Goal: Task Accomplishment & Management: Manage account settings

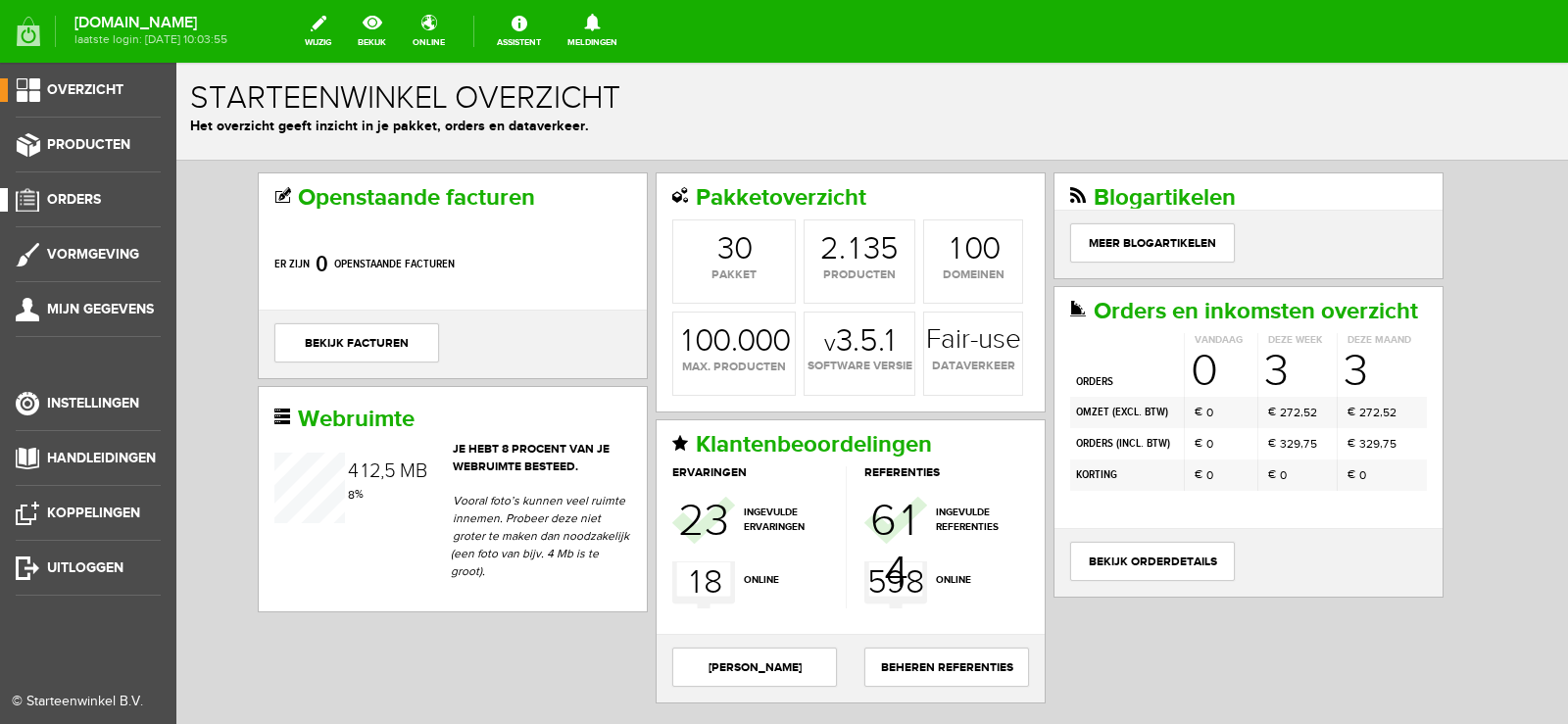
click at [80, 192] on span "Orders" at bounding box center [74, 199] width 54 height 17
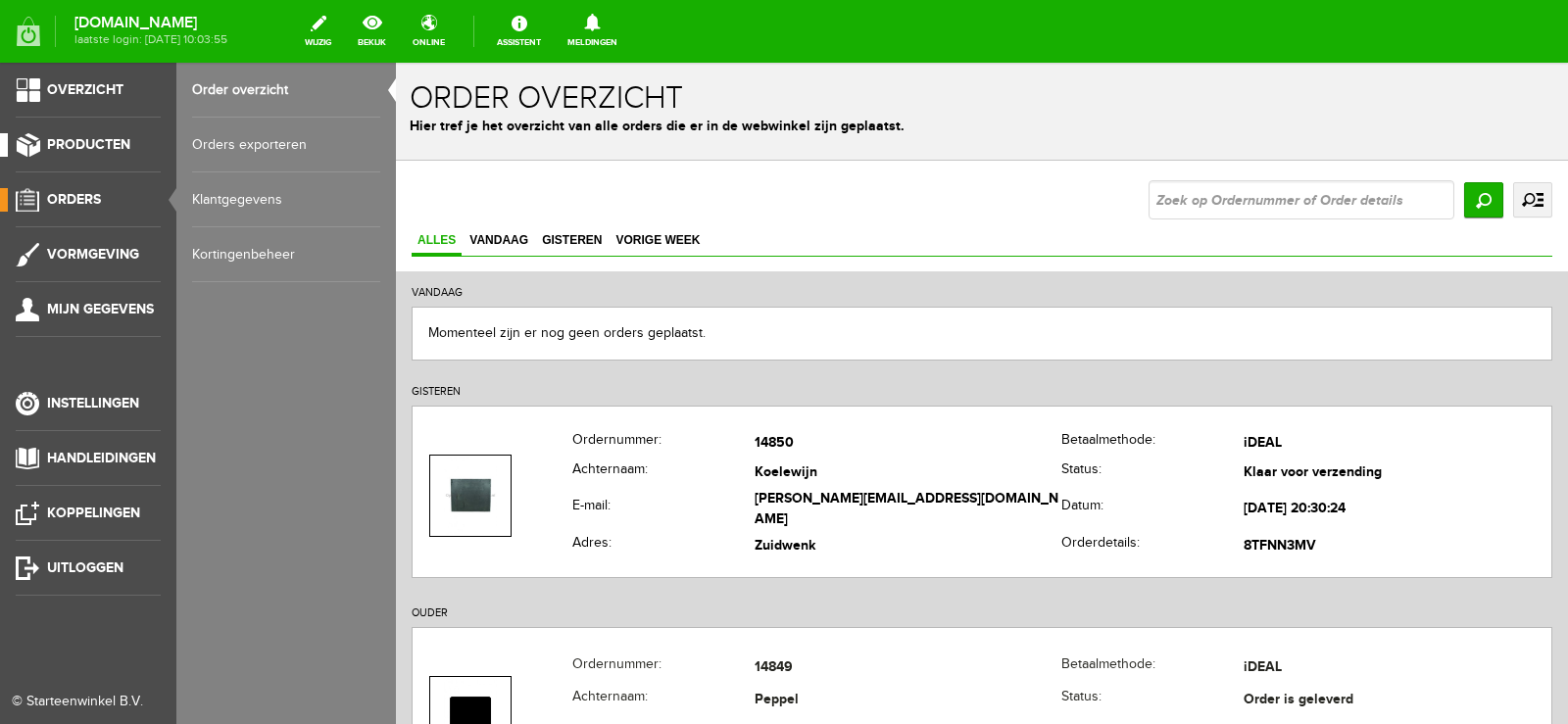
click at [99, 136] on span "Producten" at bounding box center [89, 144] width 84 height 17
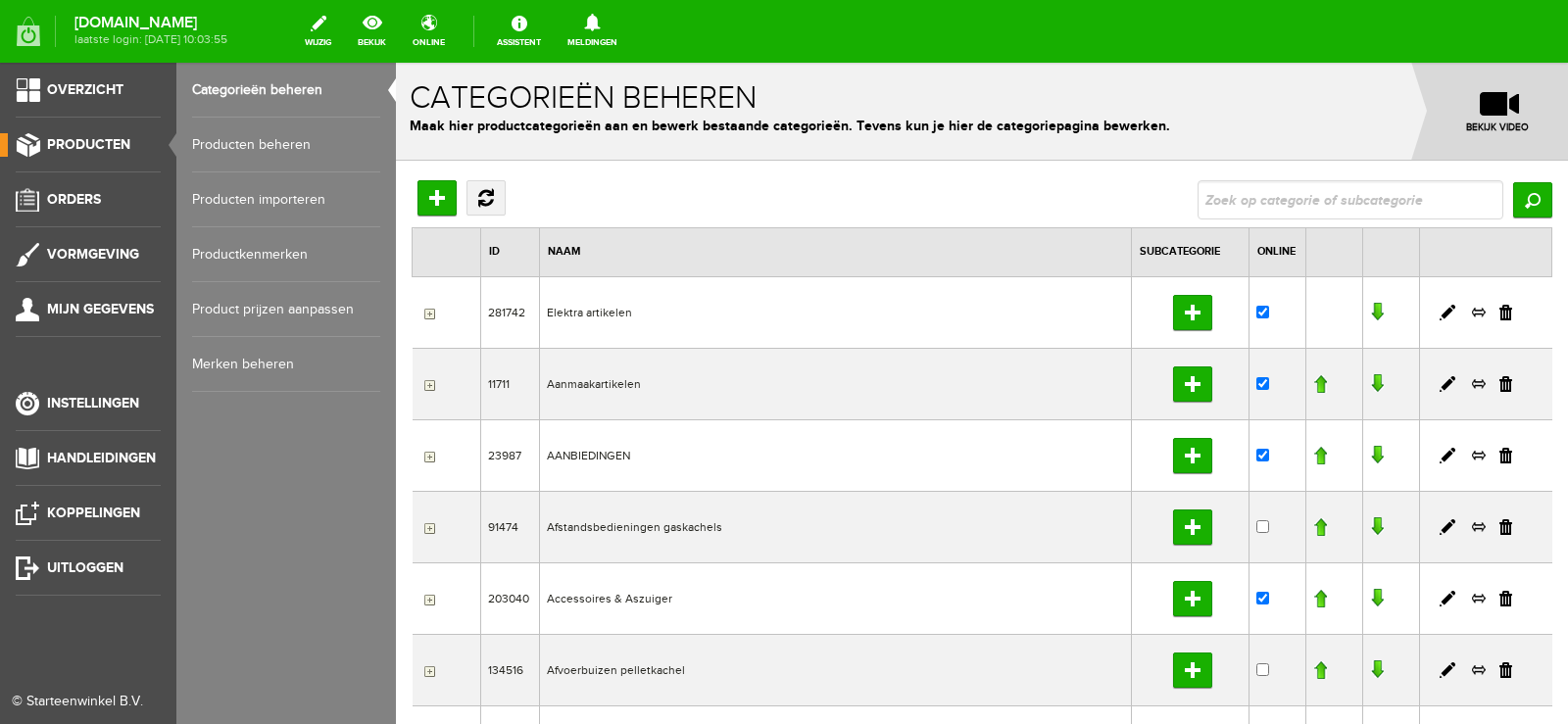
click at [264, 143] on link "Producten beheren" at bounding box center [285, 145] width 188 height 55
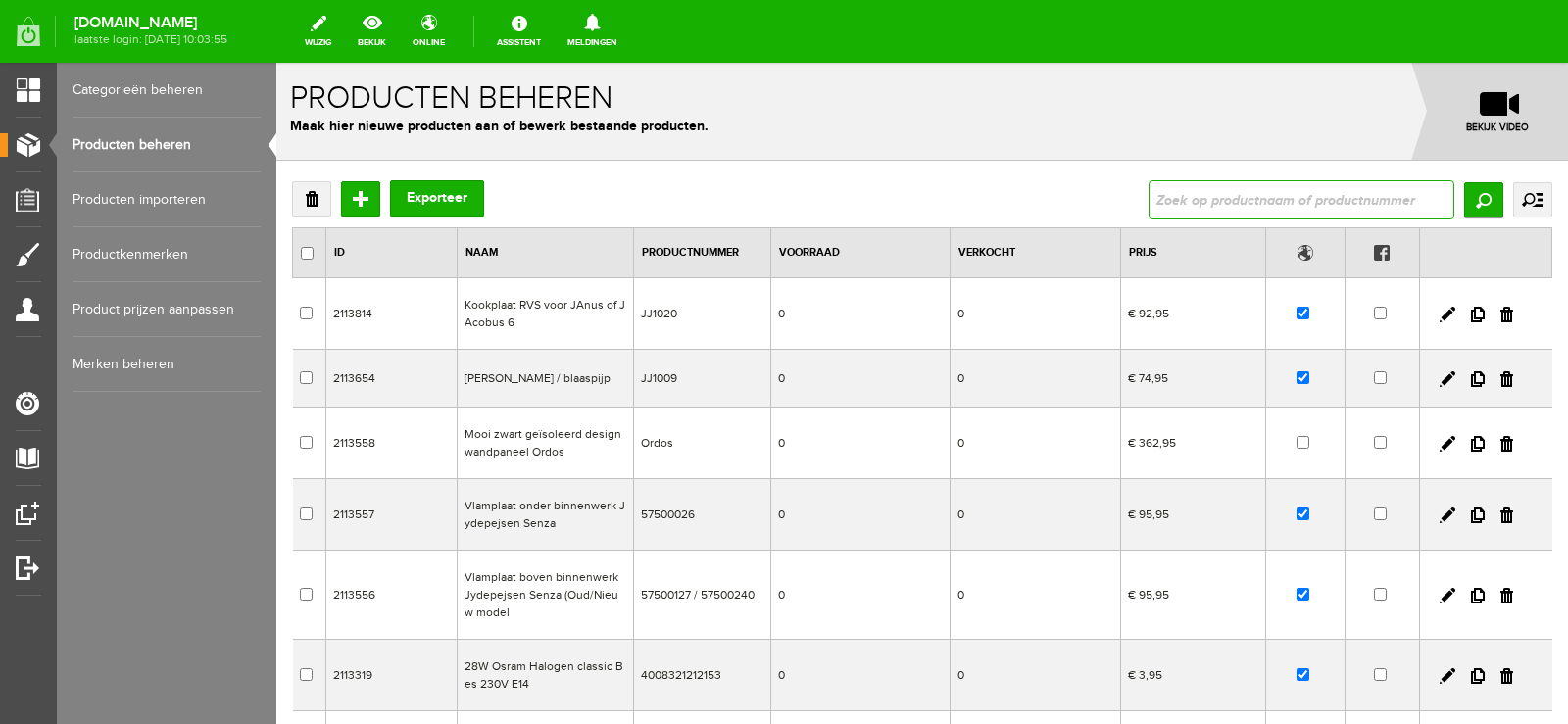
click at [1190, 194] on input "text" at bounding box center [1301, 200] width 306 height 39
type input "GLADDE HAARDPLATEN"
click at [1336, 202] on input "GLADDE HAARDPLATEN" at bounding box center [1301, 200] width 306 height 39
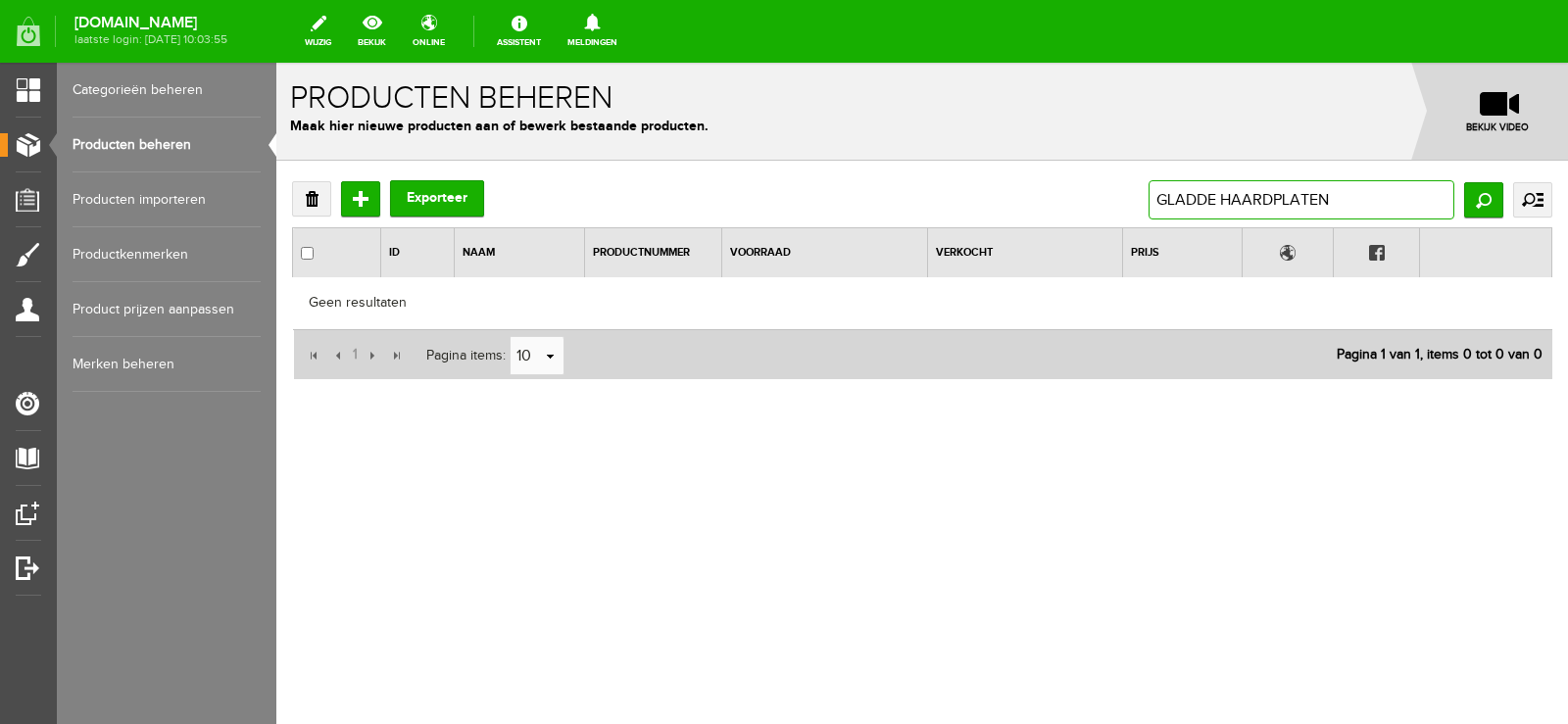
click at [1155, 199] on input "GLADDE HAARDPLATEN" at bounding box center [1301, 200] width 306 height 39
type input "HAARDPLATEN"
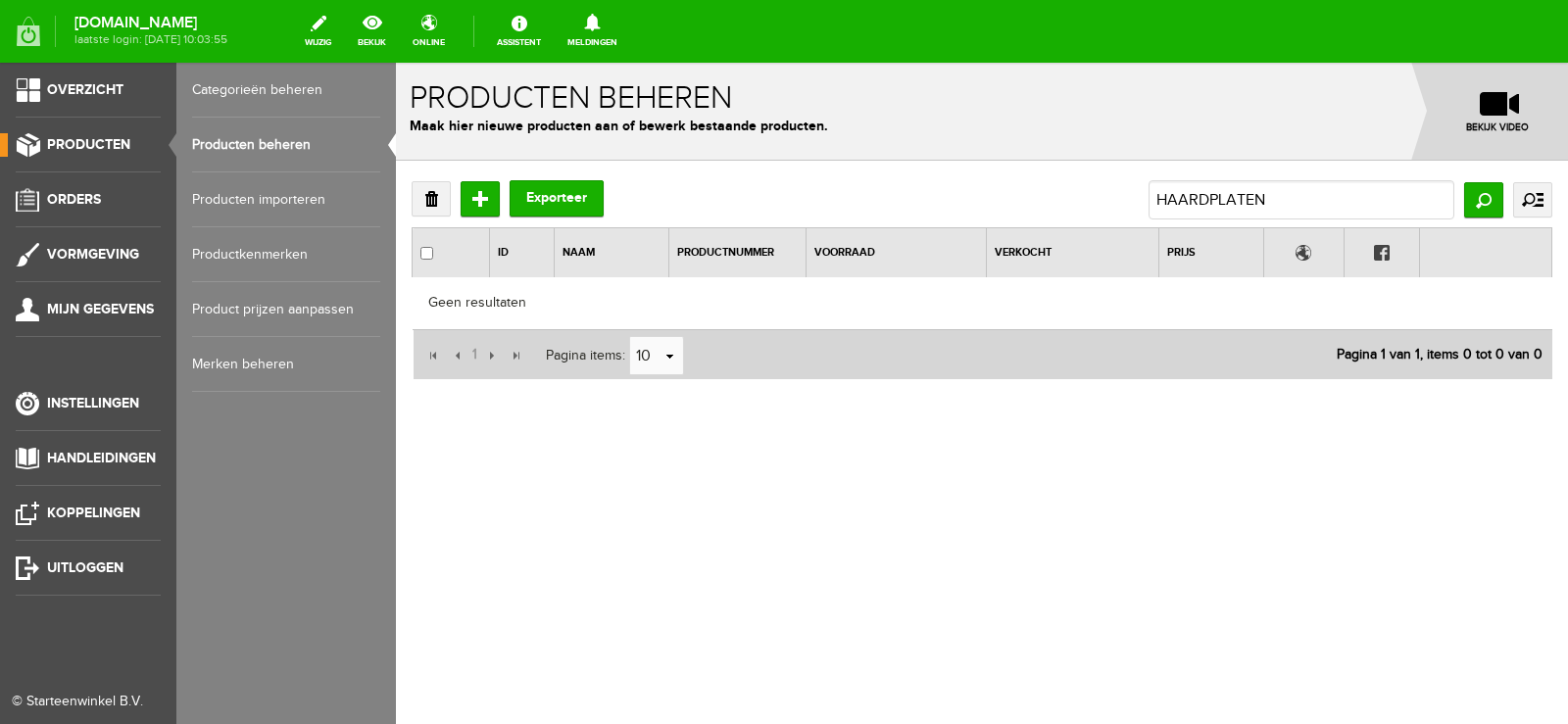
click at [244, 137] on link "Producten beheren" at bounding box center [285, 145] width 188 height 55
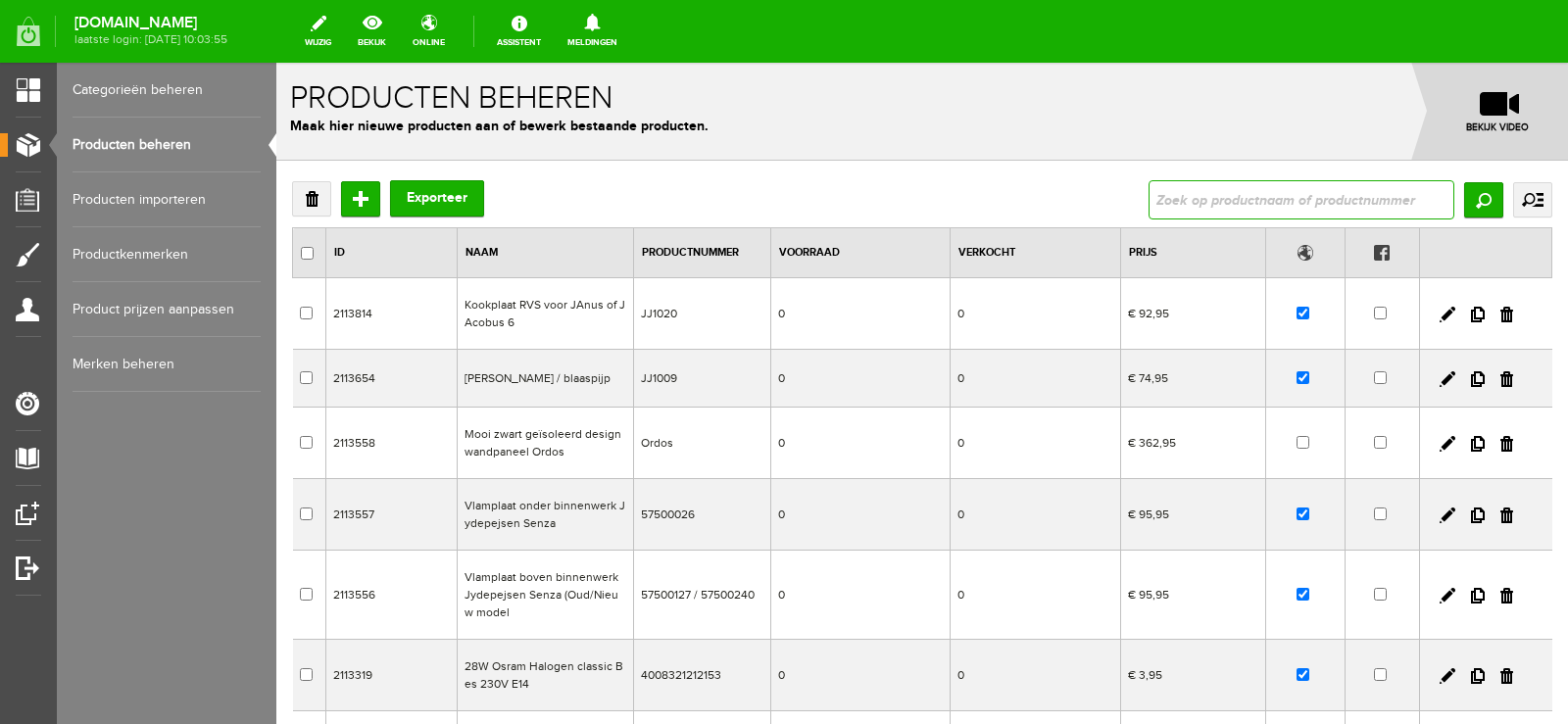
click at [1160, 193] on input "text" at bounding box center [1301, 200] width 306 height 39
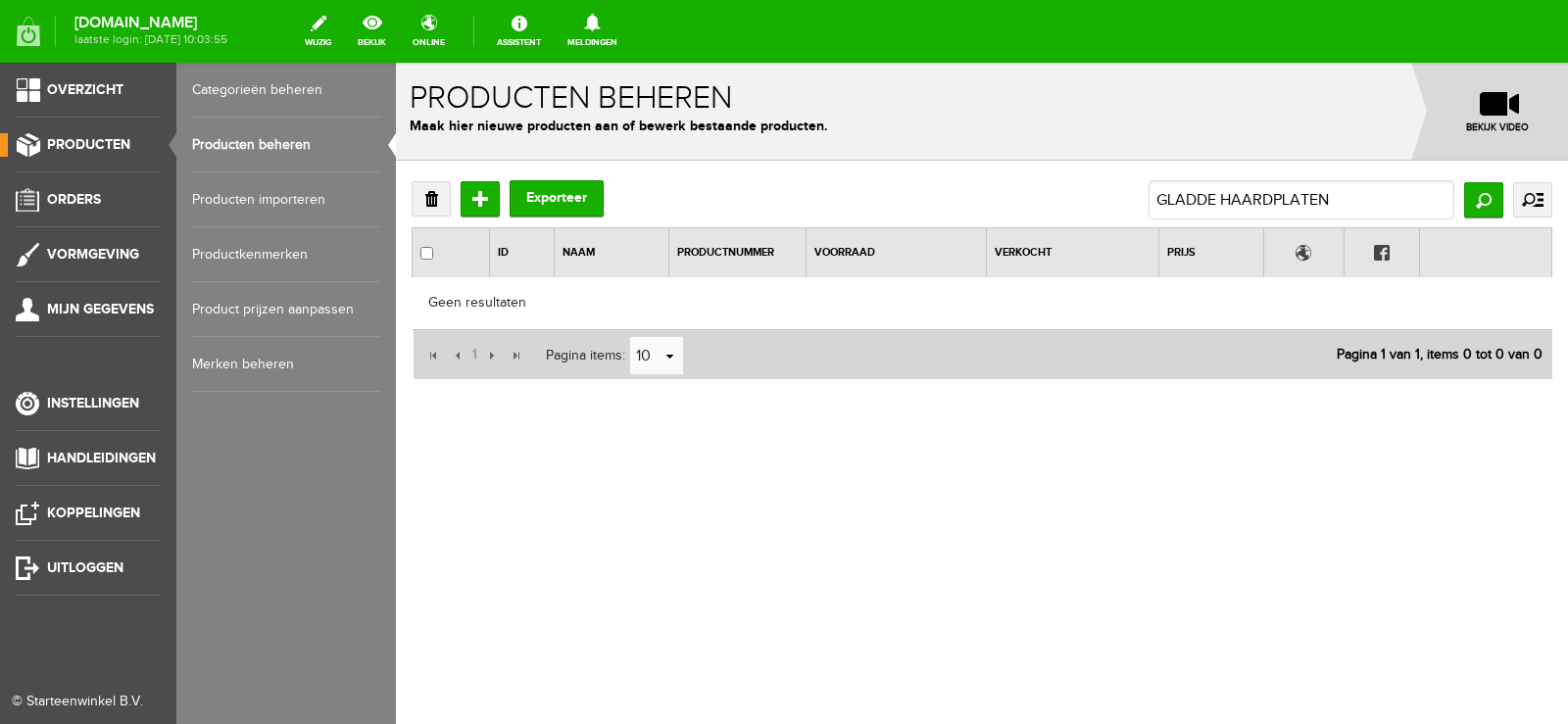
click at [286, 139] on link "Producten beheren" at bounding box center [285, 145] width 188 height 55
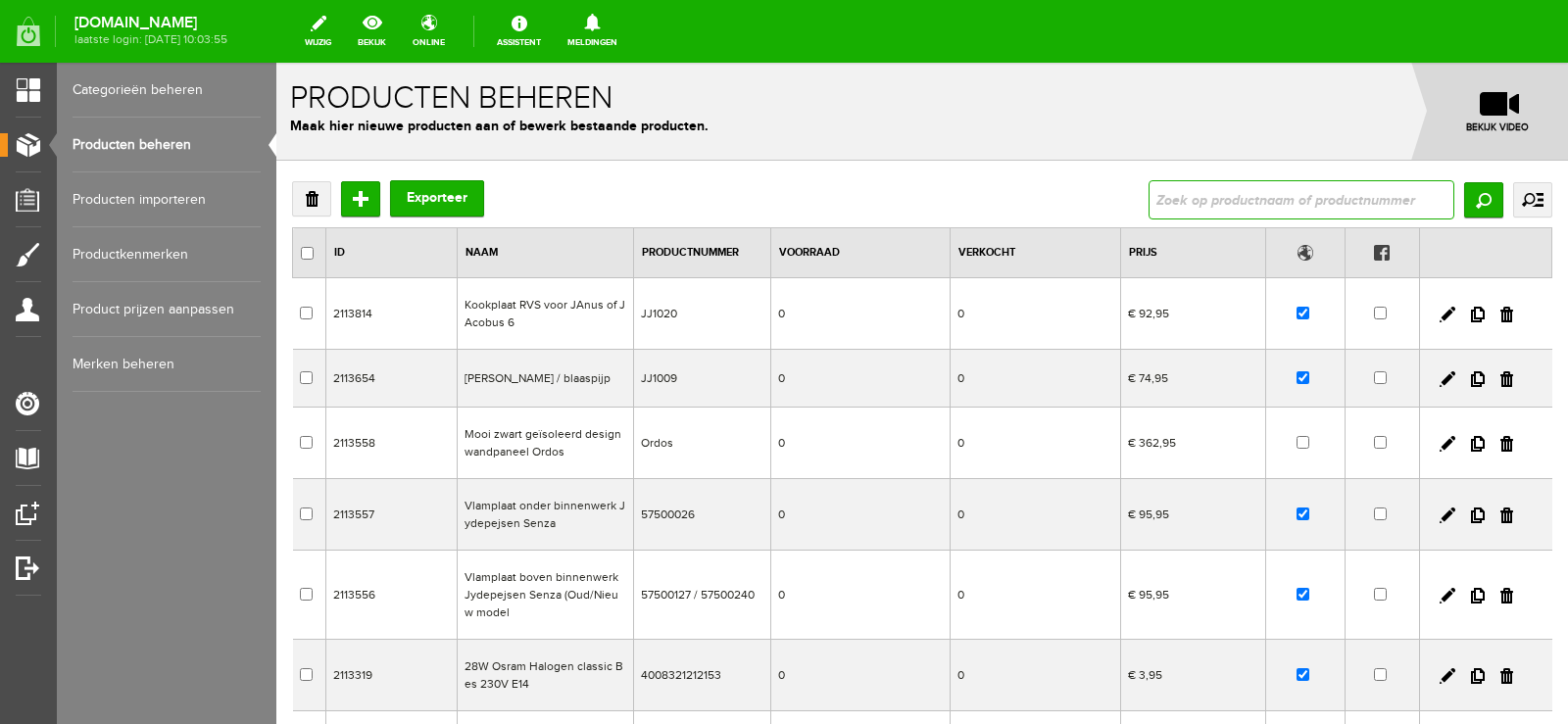
click at [1169, 190] on input "text" at bounding box center [1301, 200] width 306 height 39
type input "HAARDPLATEN"
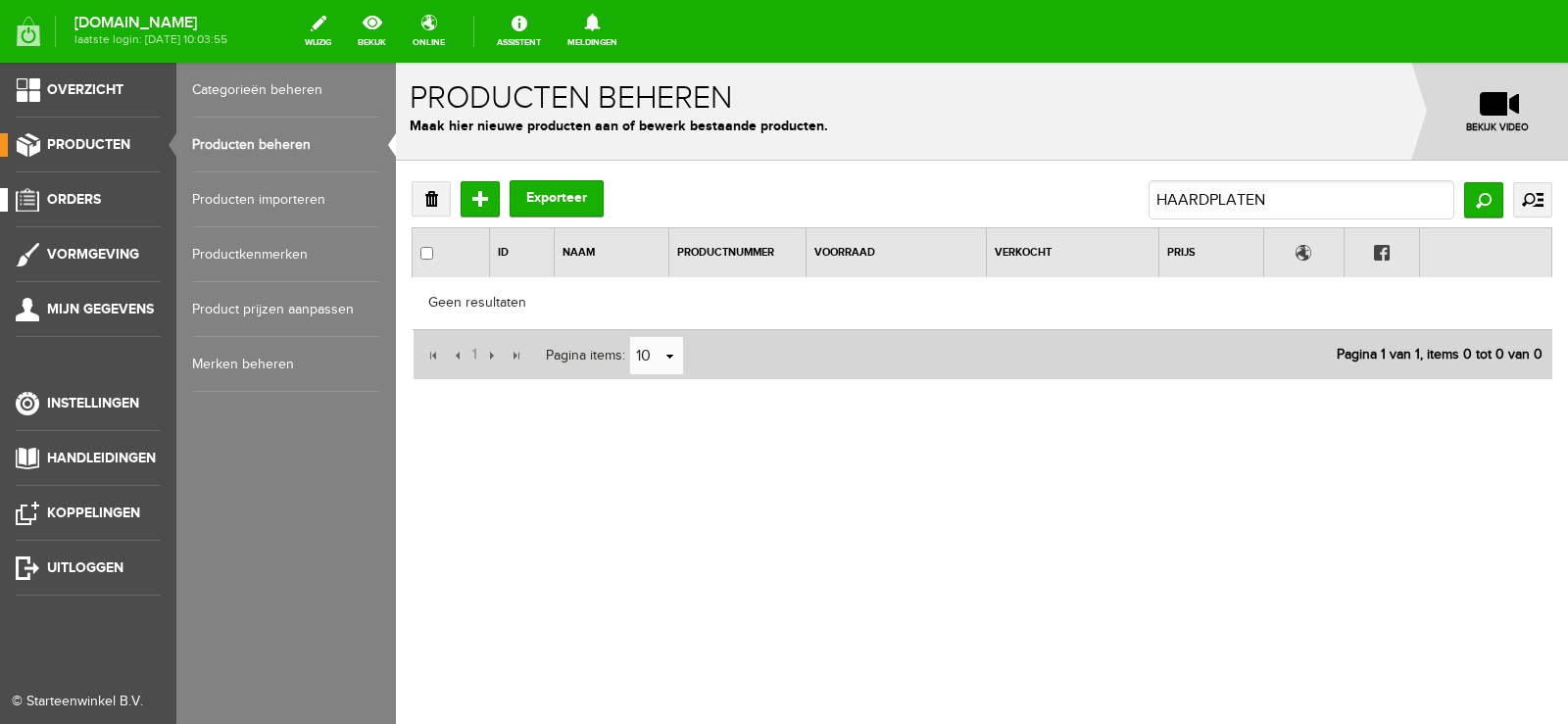
click at [68, 191] on span "Orders" at bounding box center [74, 199] width 54 height 17
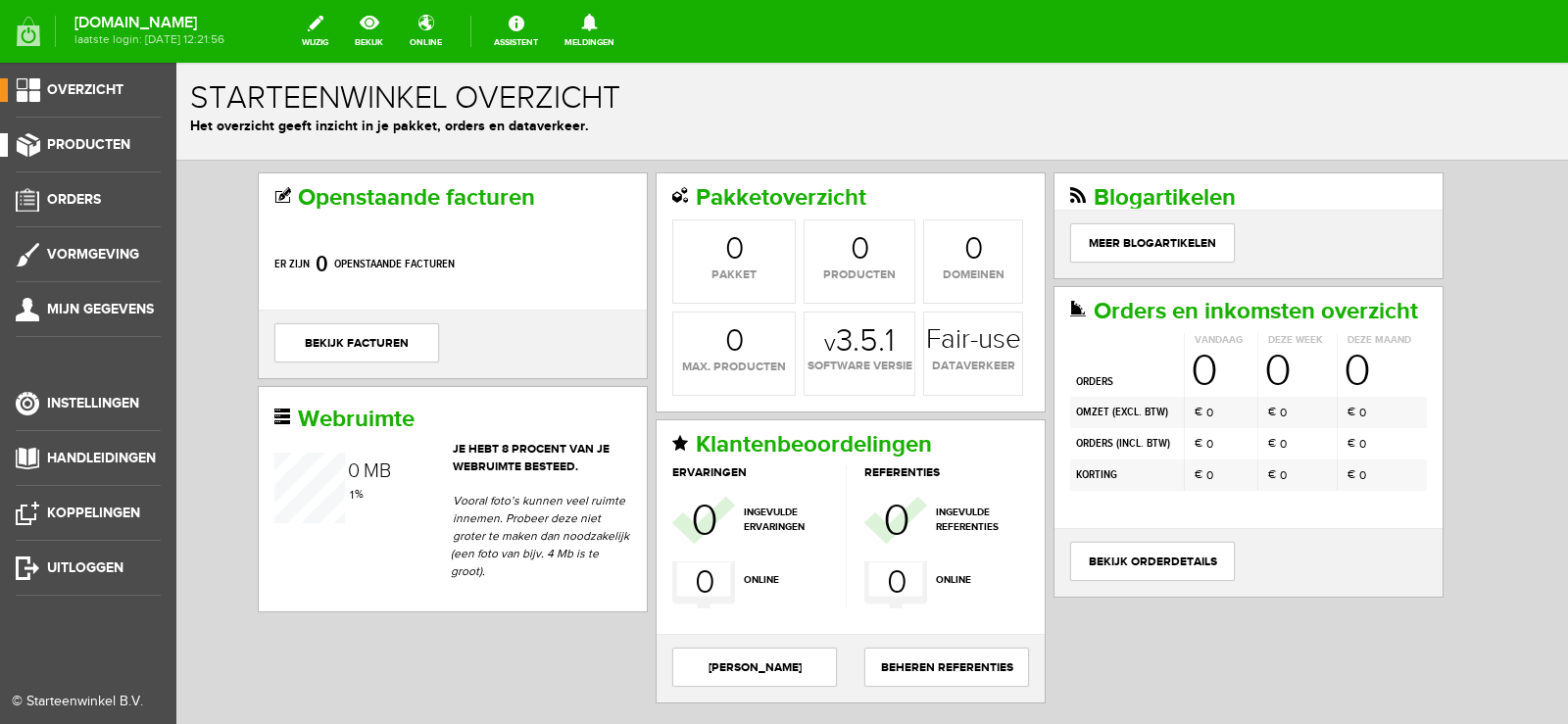
click at [82, 139] on span "Producten" at bounding box center [89, 144] width 84 height 17
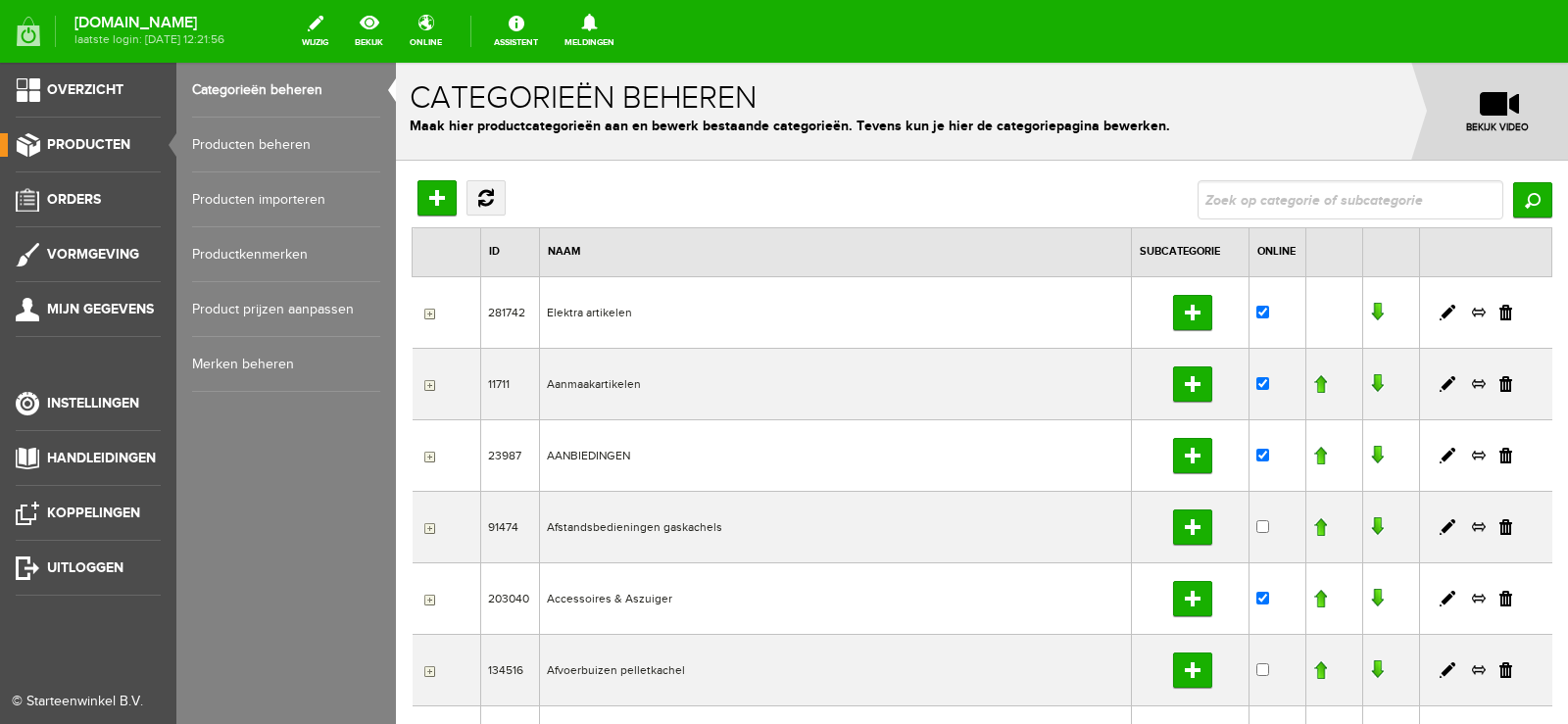
click at [279, 135] on link "Producten beheren" at bounding box center [285, 145] width 188 height 55
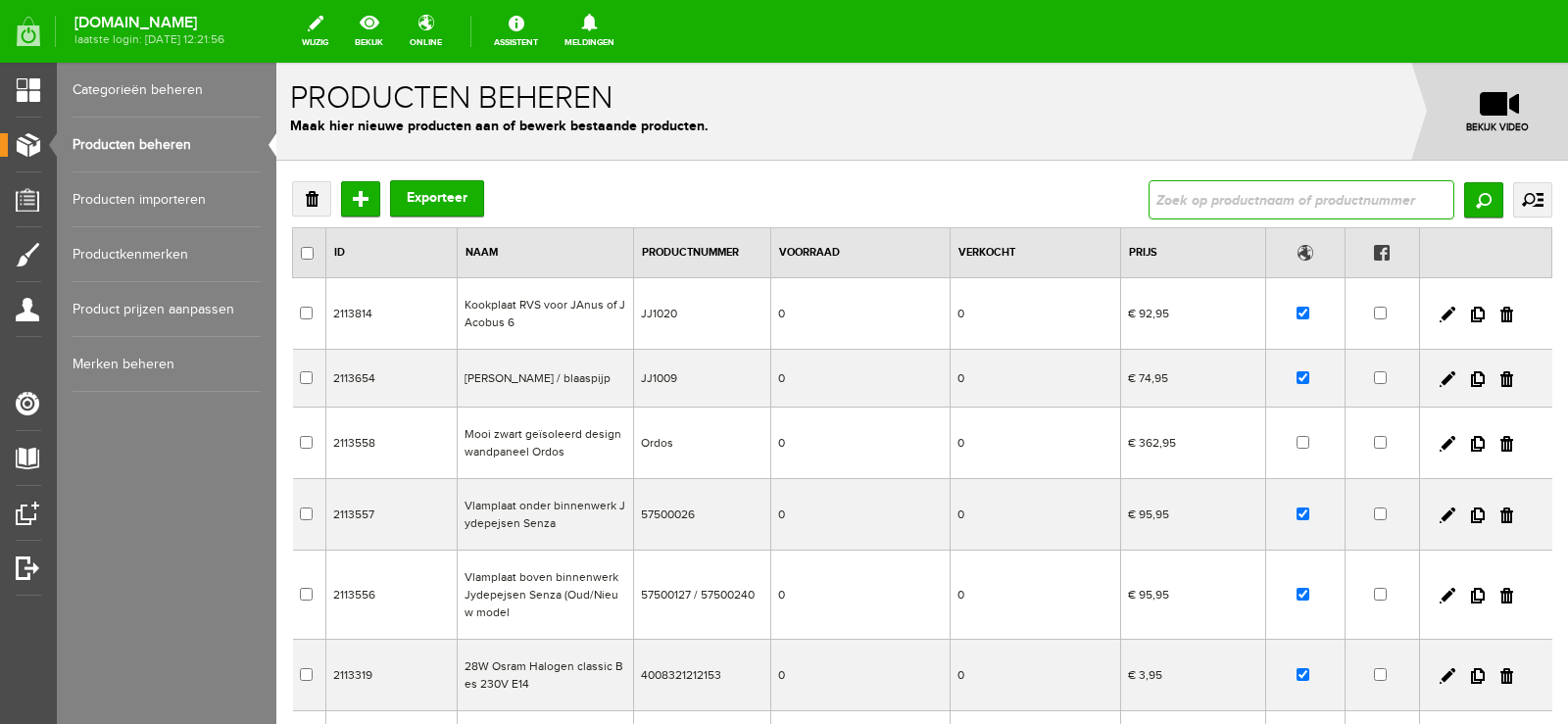
click at [1196, 195] on input "text" at bounding box center [1301, 200] width 306 height 39
type input "GL3030"
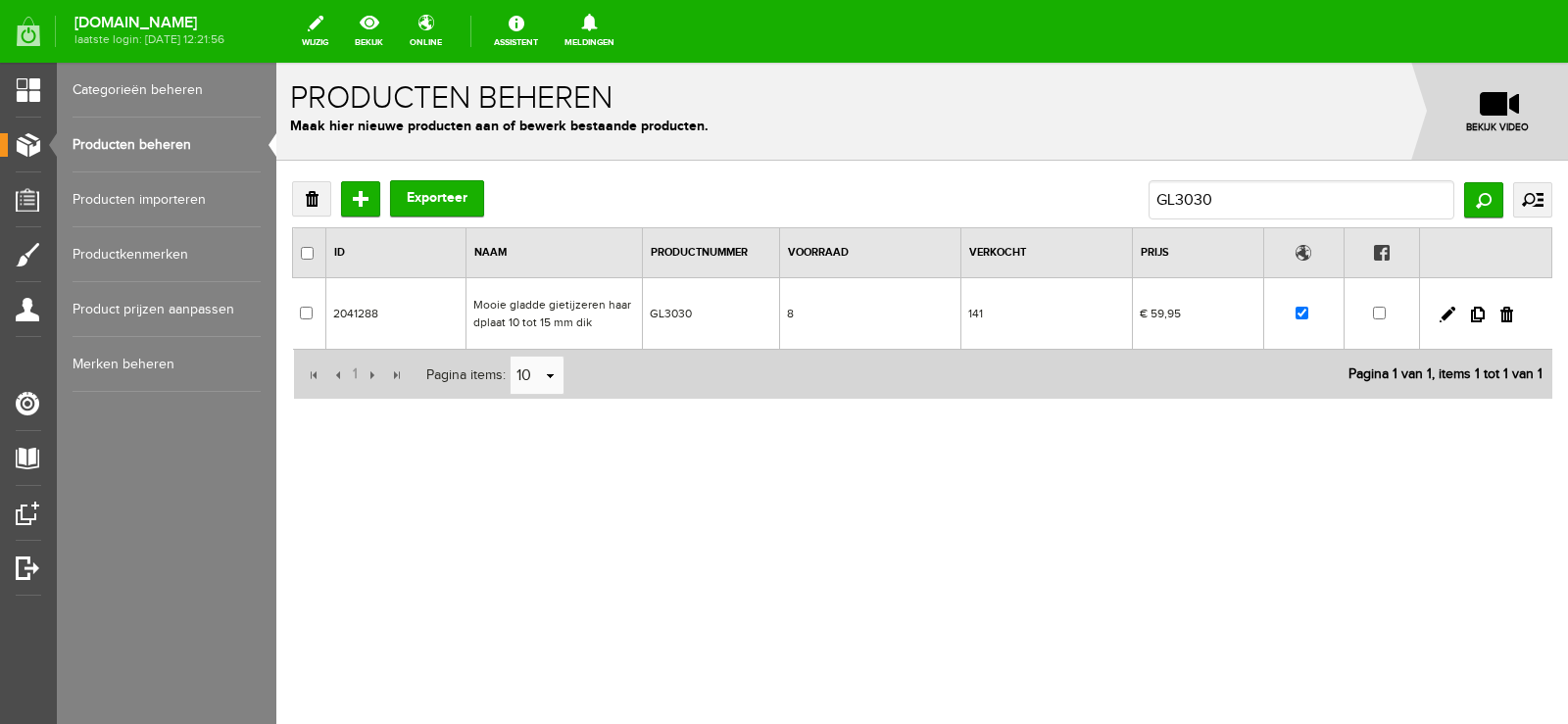
click at [885, 313] on td "8" at bounding box center [869, 314] width 181 height 72
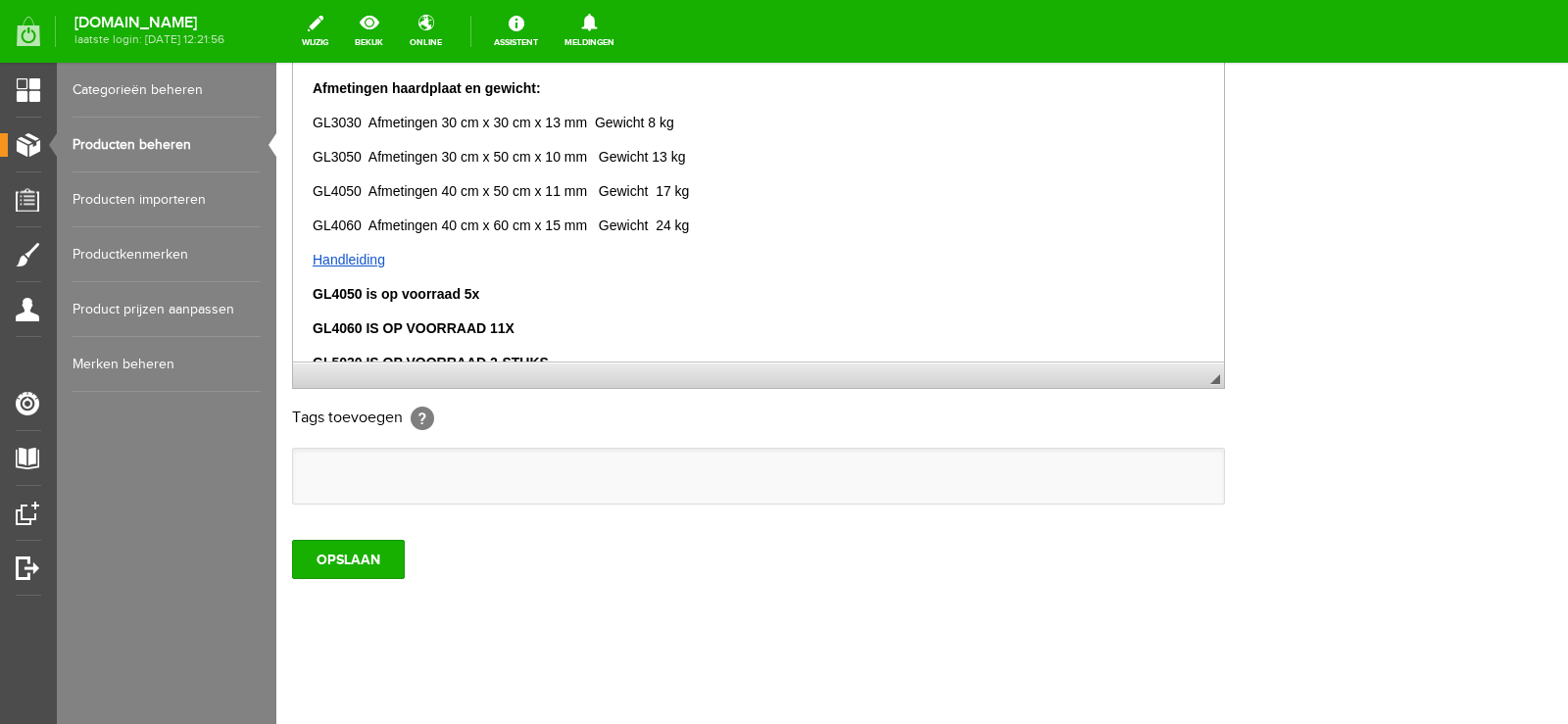
scroll to position [213, 0]
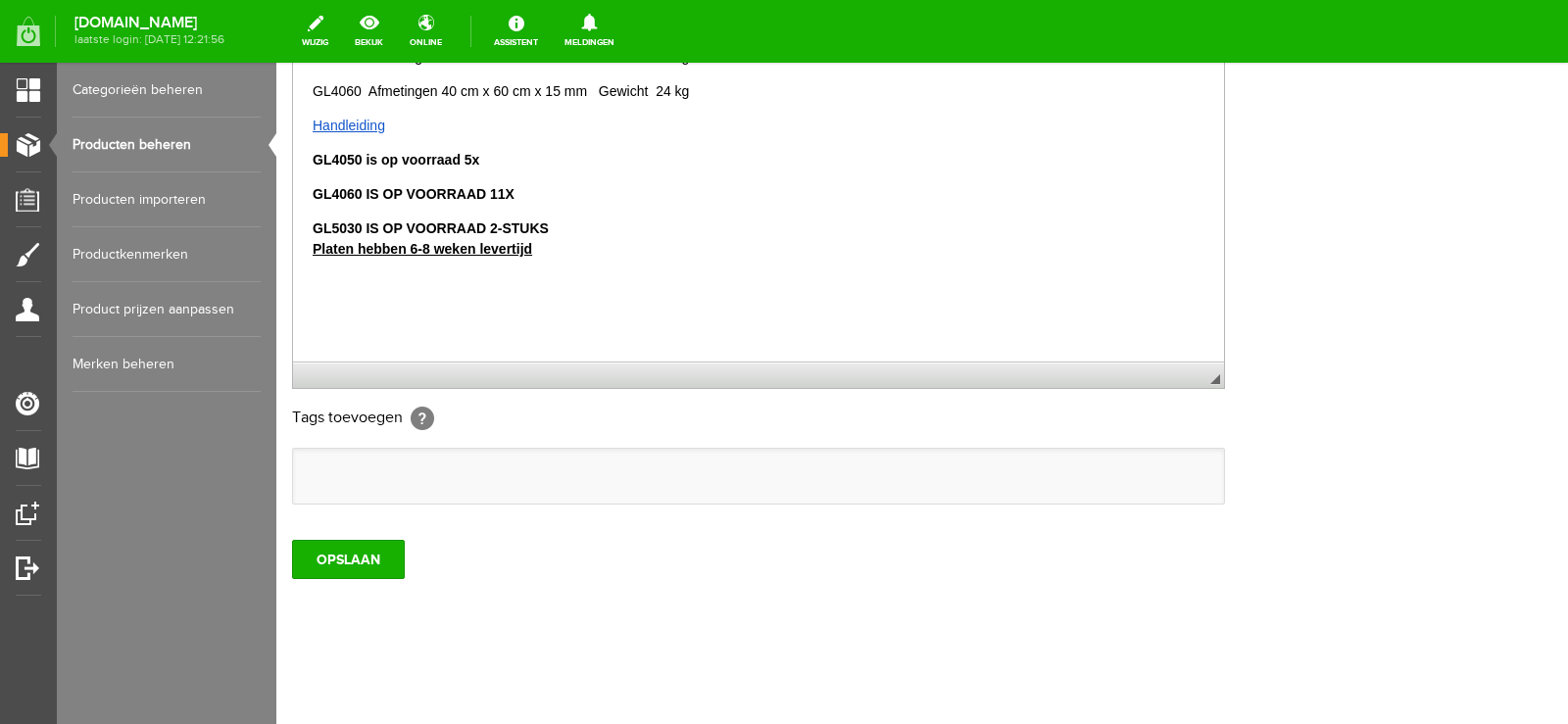
click at [488, 225] on strong "GL5030 IS OP VOORRAAD 2-STUKS" at bounding box center [431, 227] width 236 height 16
click at [339, 552] on input "OPSLAAN" at bounding box center [348, 559] width 112 height 39
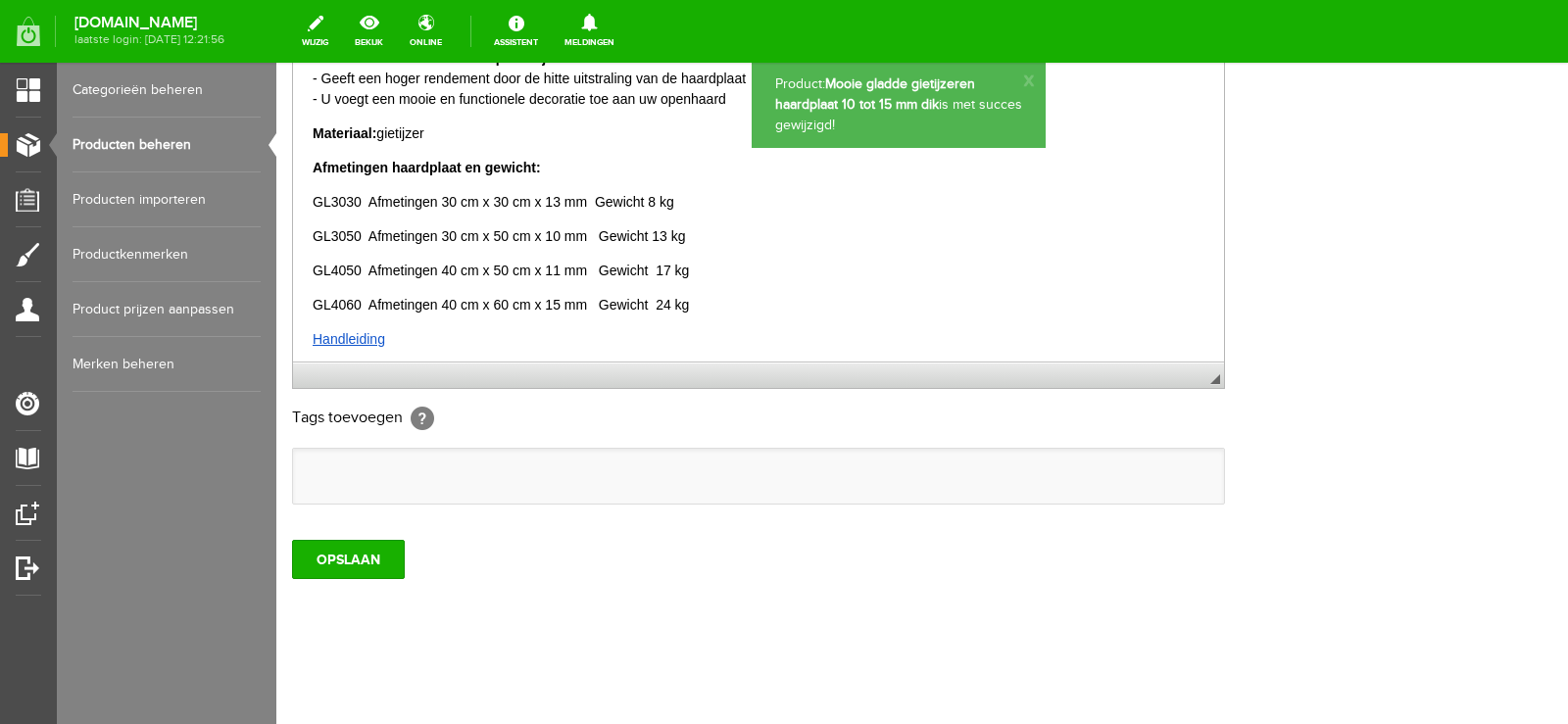
scroll to position [0, 0]
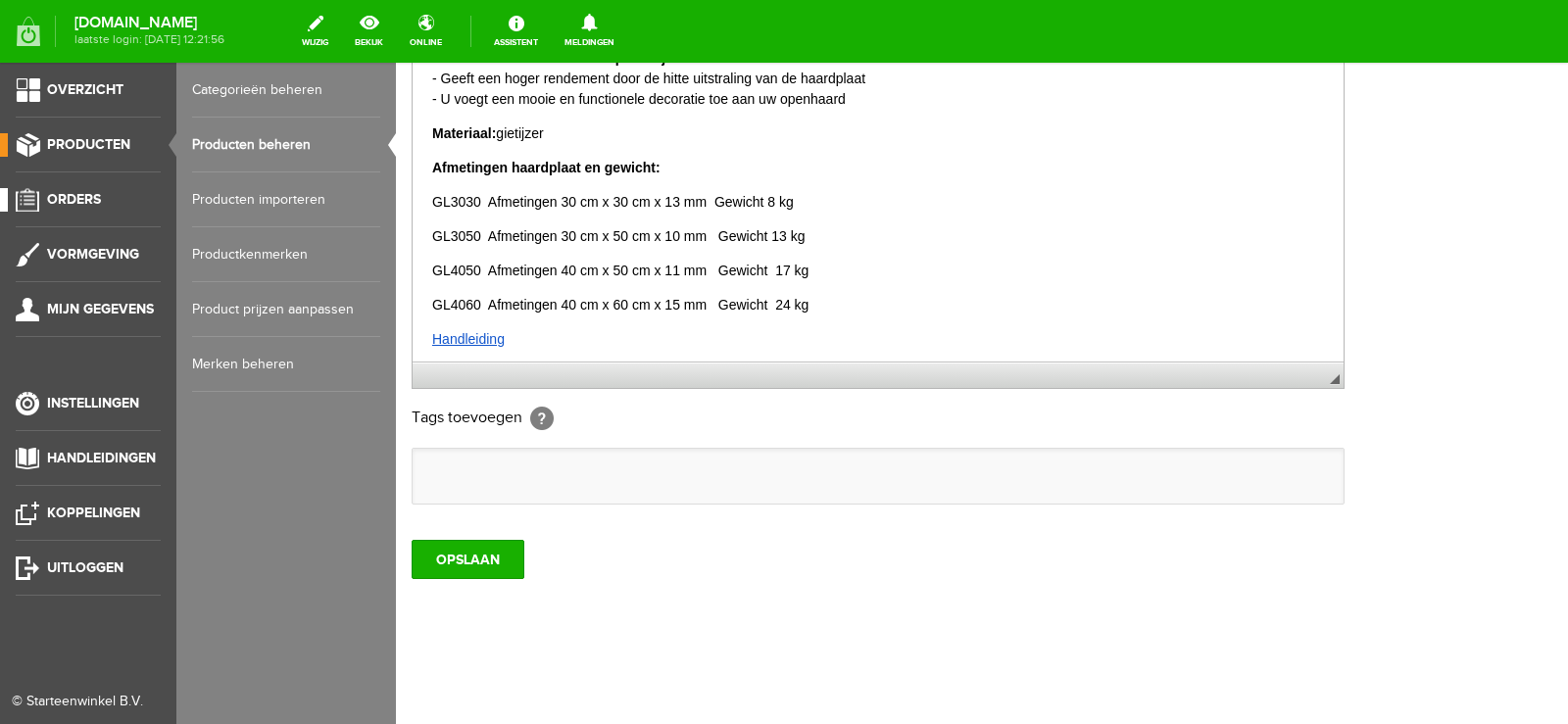
click at [91, 197] on span "Orders" at bounding box center [74, 199] width 54 height 17
